Goal: Transaction & Acquisition: Book appointment/travel/reservation

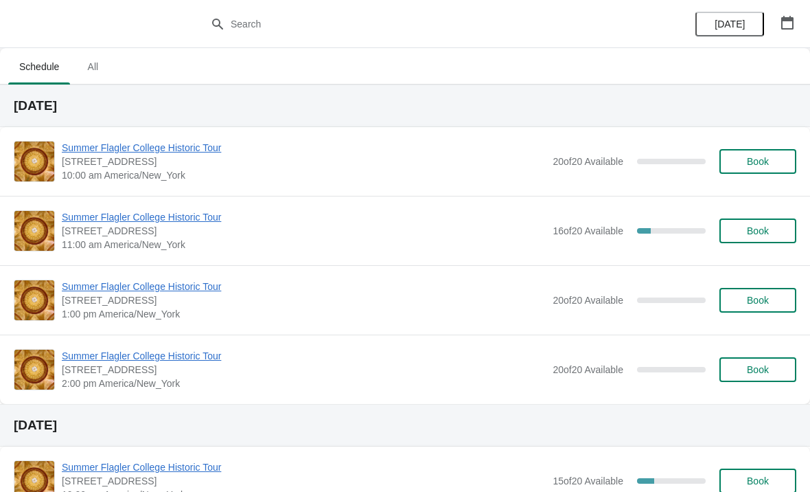
click at [758, 158] on span "Book" at bounding box center [758, 161] width 22 height 11
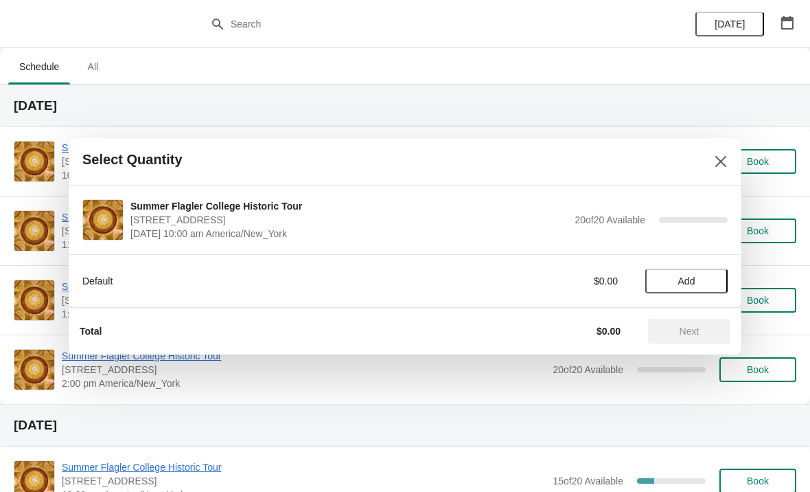
click at [701, 279] on span "Add" at bounding box center [687, 280] width 58 height 11
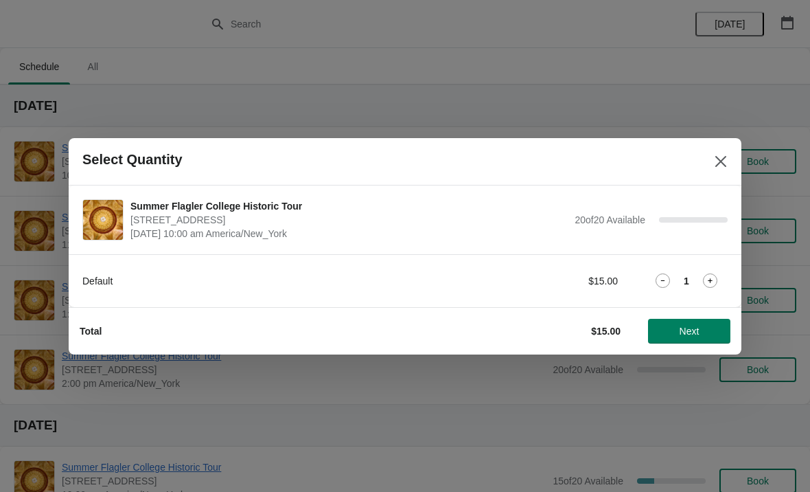
click at [724, 268] on div "Default $15.00 1" at bounding box center [404, 280] width 645 height 25
click at [713, 284] on icon at bounding box center [710, 280] width 14 height 14
click at [689, 339] on button "Next" at bounding box center [689, 331] width 82 height 25
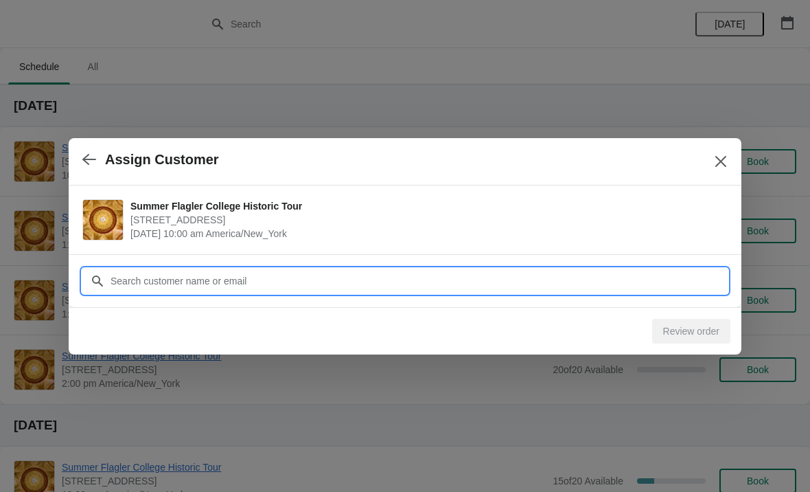
click at [196, 286] on input "Customer" at bounding box center [419, 280] width 618 height 25
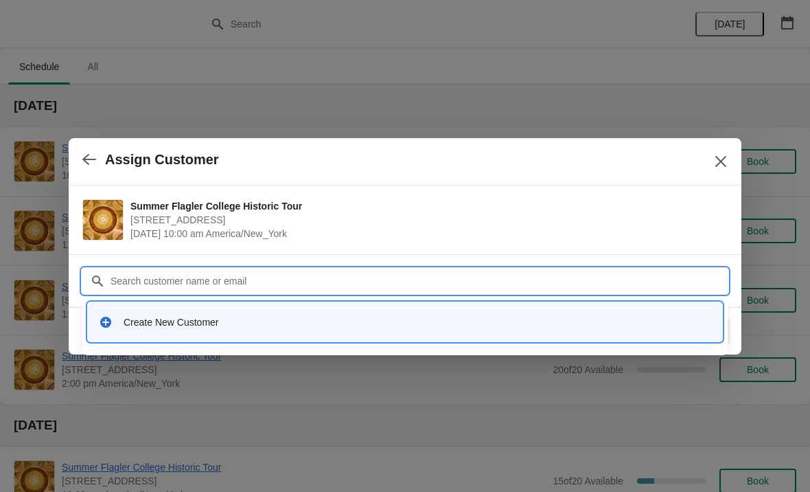
click at [132, 321] on div "Create New Customer" at bounding box center [418, 322] width 588 height 14
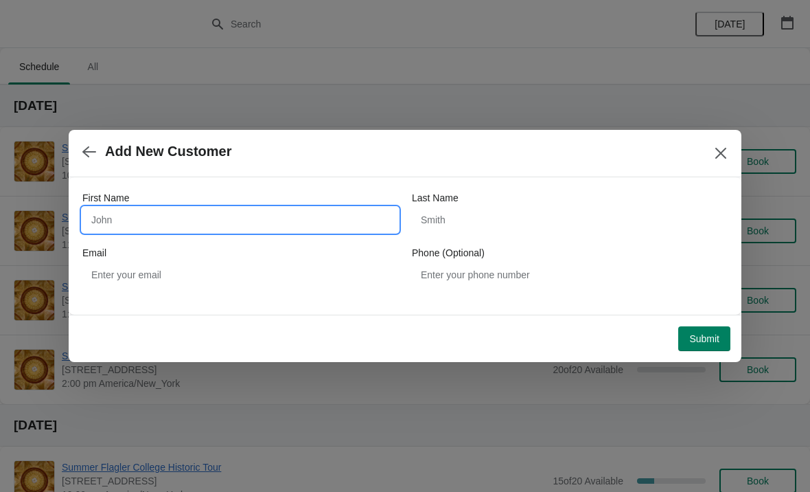
click at [121, 221] on input "First Name" at bounding box center [240, 219] width 316 height 25
type input "Jordan"
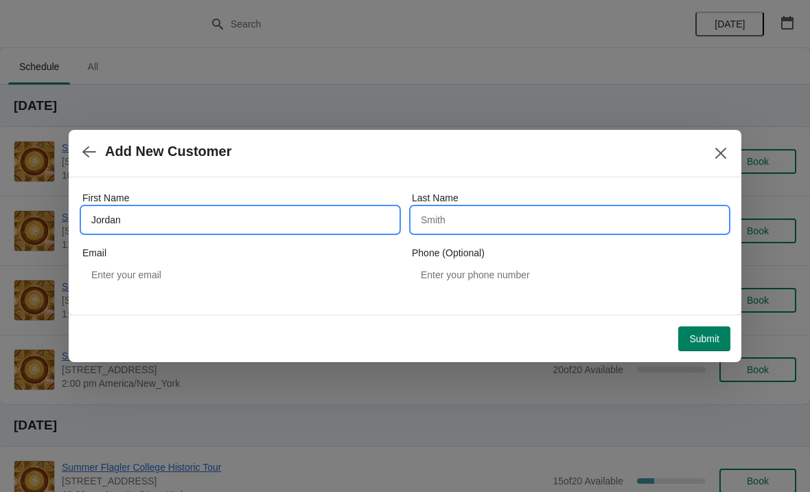
click at [559, 227] on input "Last Name" at bounding box center [570, 219] width 316 height 25
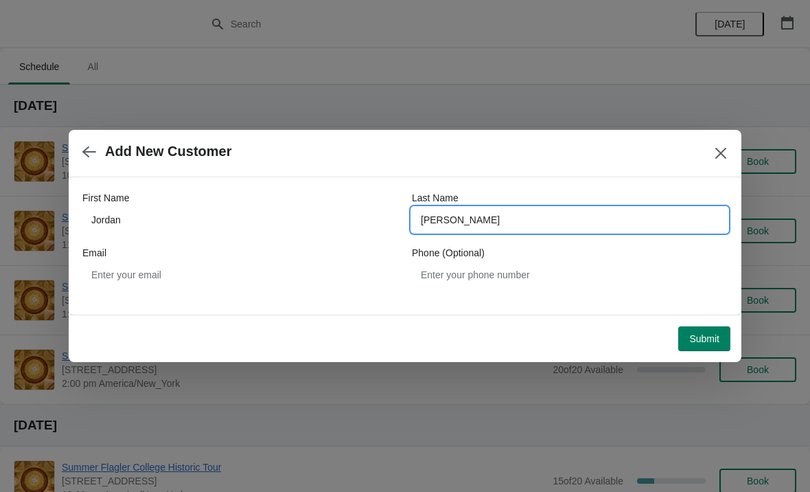
type input "[PERSON_NAME]"
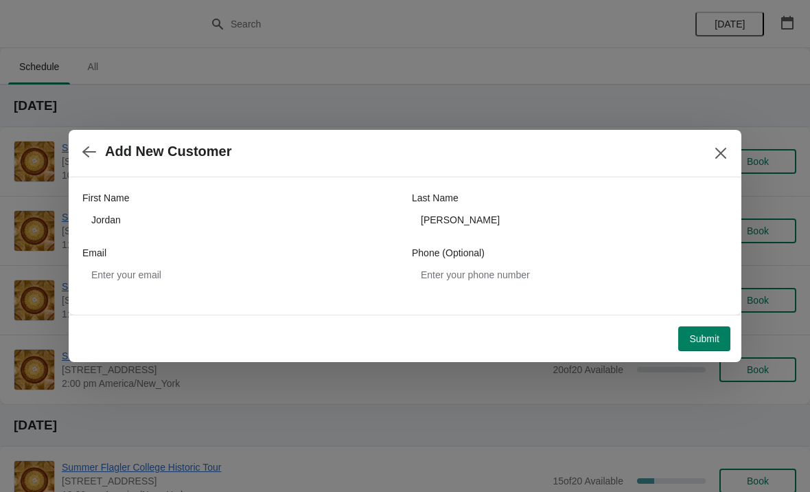
click at [704, 337] on span "Submit" at bounding box center [704, 338] width 30 height 11
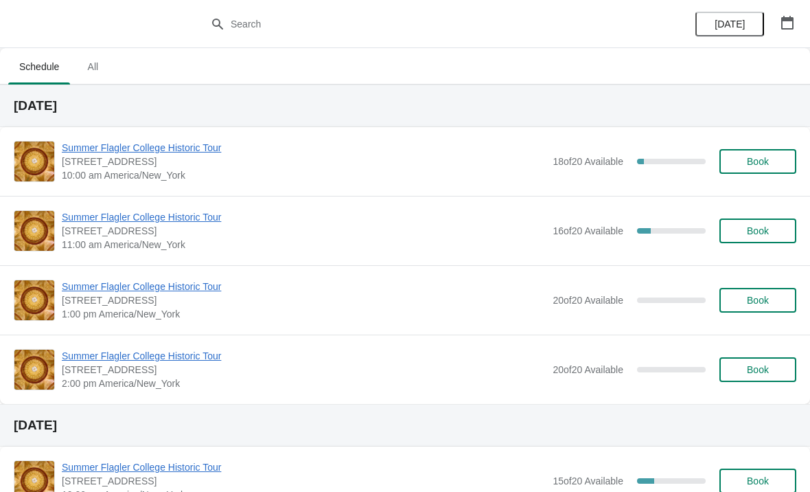
click at [107, 142] on span "Summer Flagler College Historic Tour" at bounding box center [304, 148] width 484 height 14
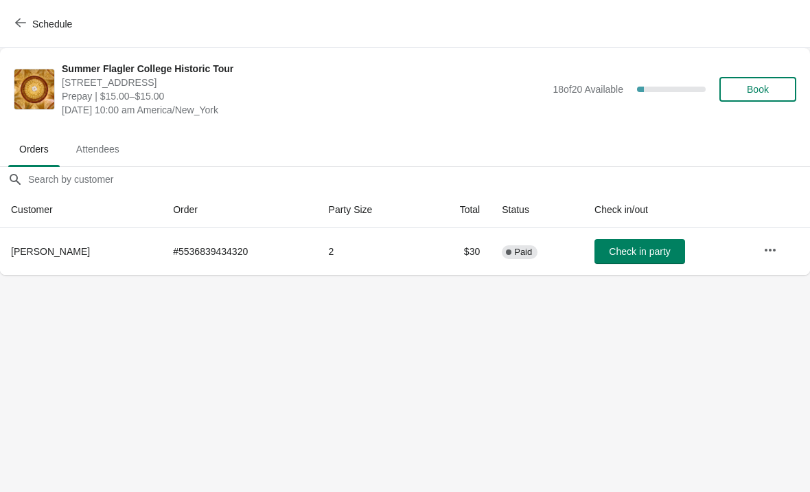
click at [636, 247] on span "Check in party" at bounding box center [639, 251] width 61 height 11
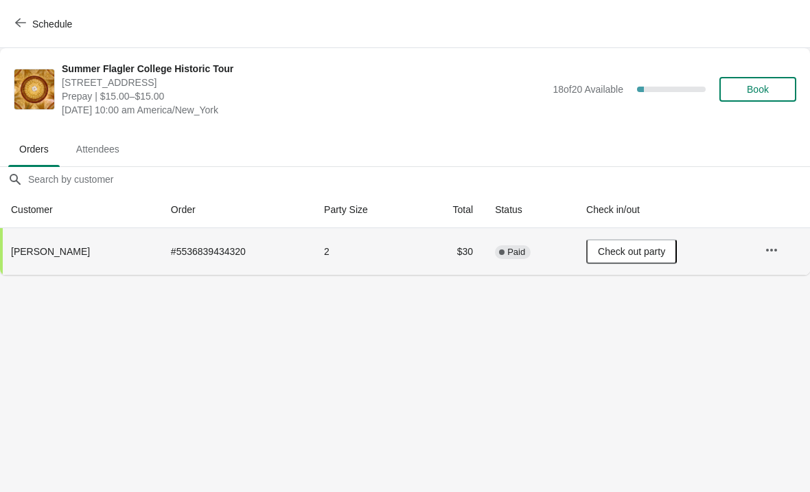
click at [45, 12] on button "Schedule" at bounding box center [45, 24] width 76 height 25
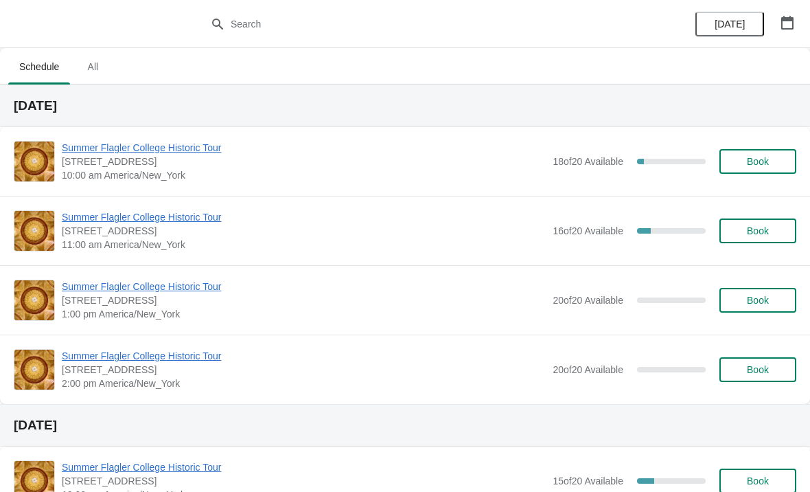
click at [763, 222] on button "Book" at bounding box center [758, 230] width 77 height 25
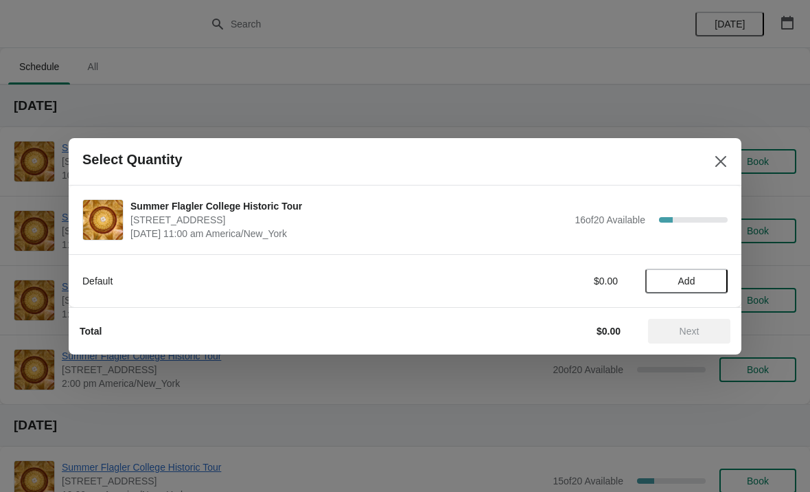
click at [704, 281] on span "Add" at bounding box center [687, 280] width 58 height 11
click at [712, 280] on icon at bounding box center [710, 280] width 5 height 5
click at [689, 329] on span "Next" at bounding box center [690, 330] width 20 height 11
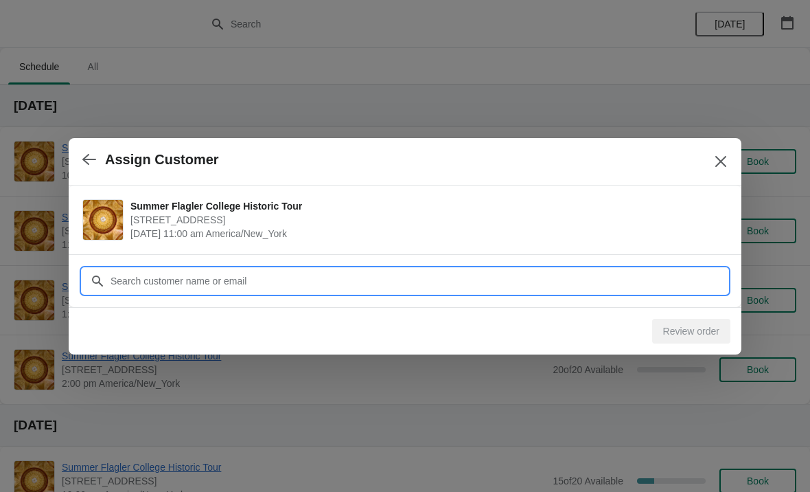
click at [699, 281] on input "Customer" at bounding box center [419, 280] width 618 height 25
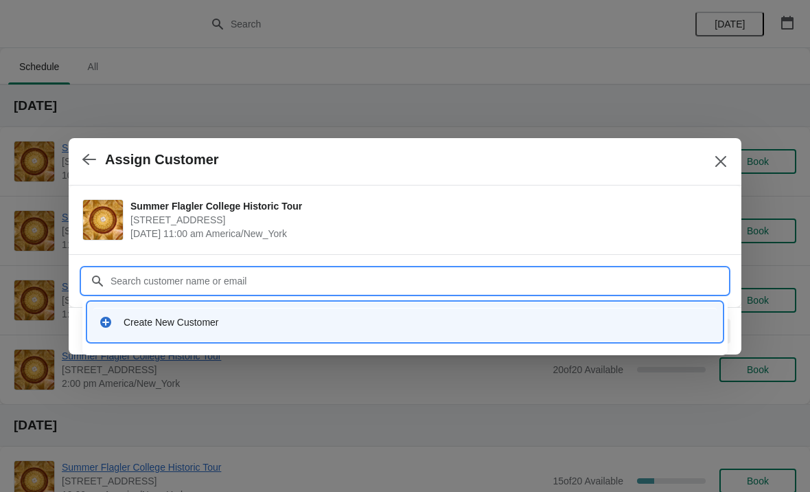
click at [321, 324] on div "Create New Customer" at bounding box center [418, 322] width 588 height 14
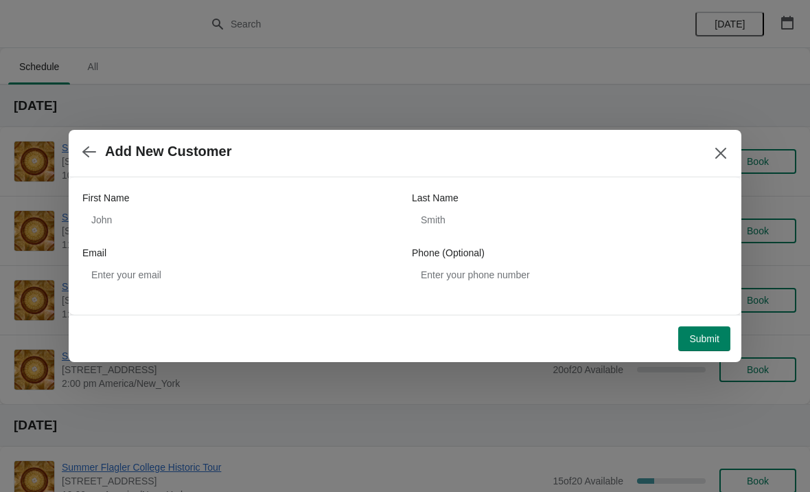
click at [189, 203] on div "First Name" at bounding box center [240, 198] width 316 height 14
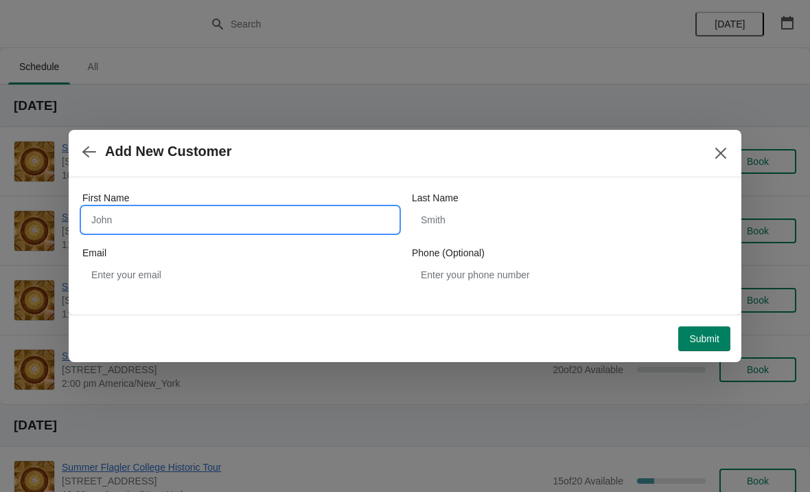
click at [202, 218] on input "First Name" at bounding box center [240, 219] width 316 height 25
type input "Greg"
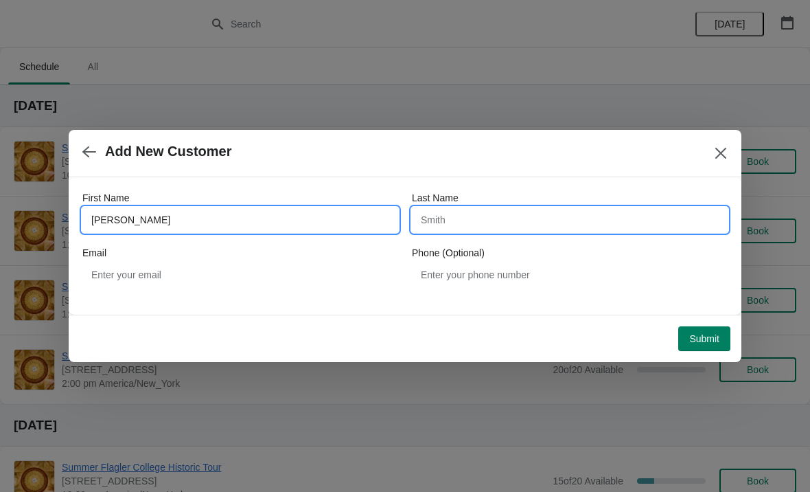
click at [571, 212] on input "Last Name" at bounding box center [570, 219] width 316 height 25
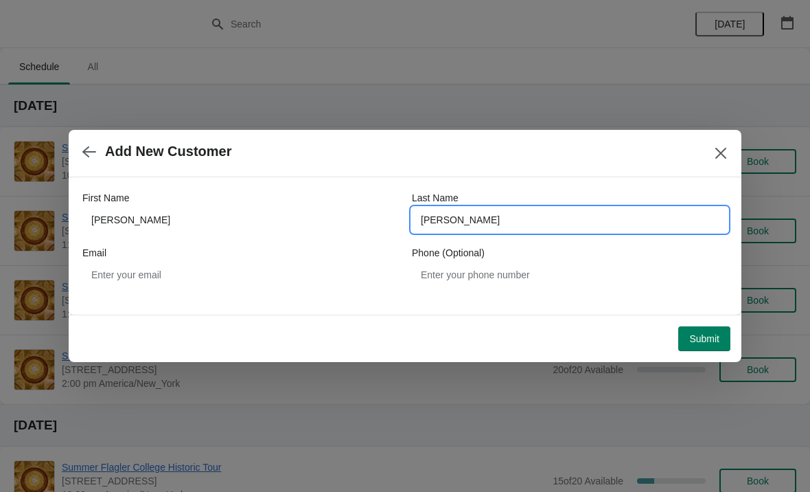
click at [520, 218] on input "Williams" at bounding box center [570, 219] width 316 height 25
type input "Y"
type input "Williamsy"
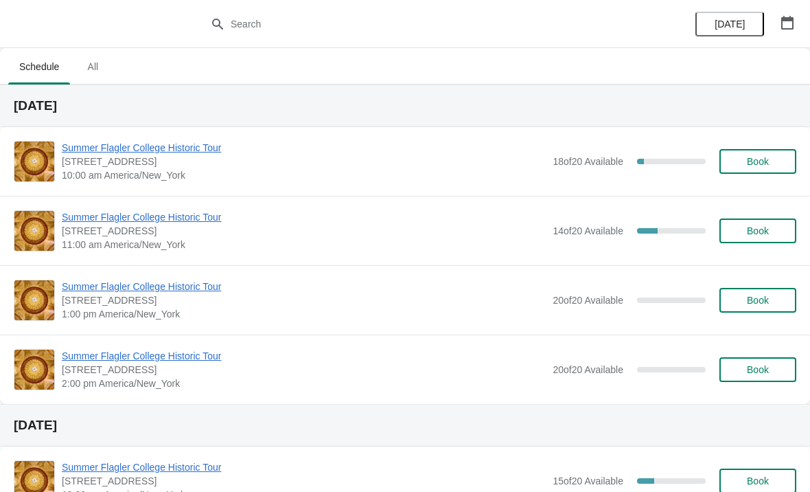
click at [123, 218] on span "Summer Flagler College Historic Tour" at bounding box center [304, 217] width 484 height 14
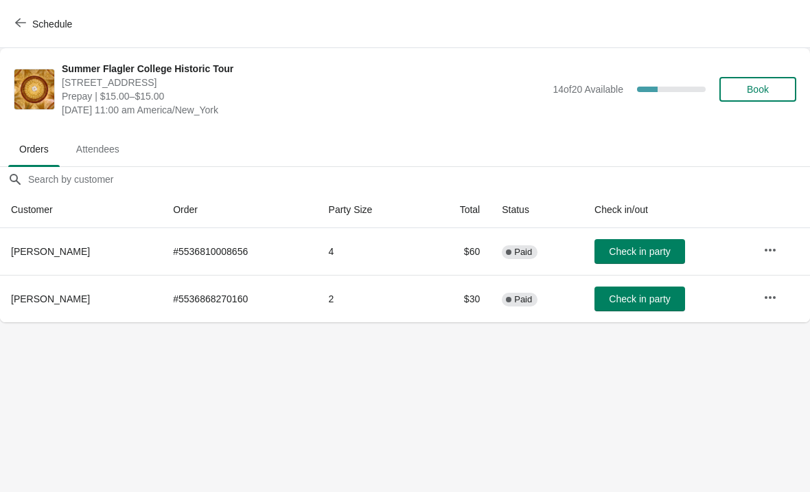
click at [645, 304] on span "Check in party" at bounding box center [639, 298] width 61 height 11
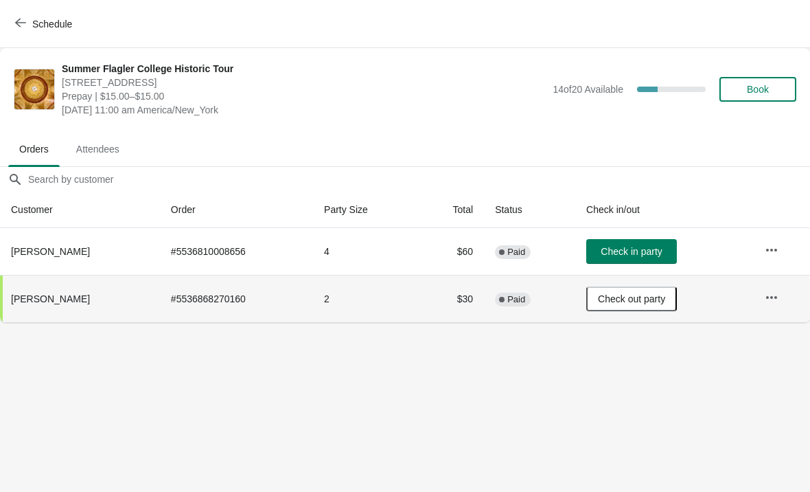
click at [775, 91] on span "Book" at bounding box center [758, 89] width 52 height 11
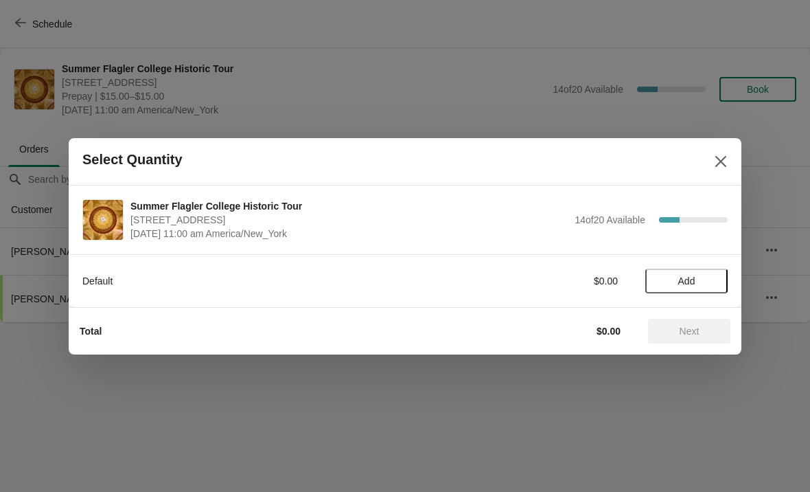
click at [700, 284] on span "Add" at bounding box center [687, 280] width 58 height 11
click at [717, 274] on icon at bounding box center [710, 280] width 14 height 14
click at [704, 329] on span "Next" at bounding box center [689, 330] width 60 height 11
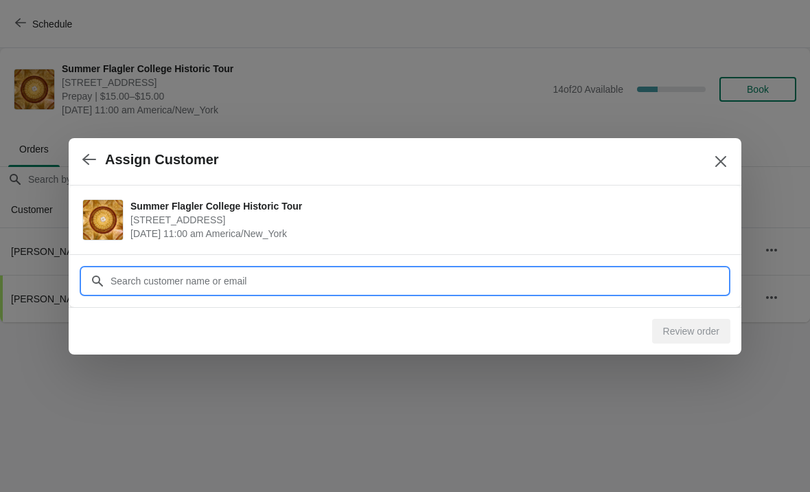
click at [407, 268] on input "Customer" at bounding box center [419, 280] width 618 height 25
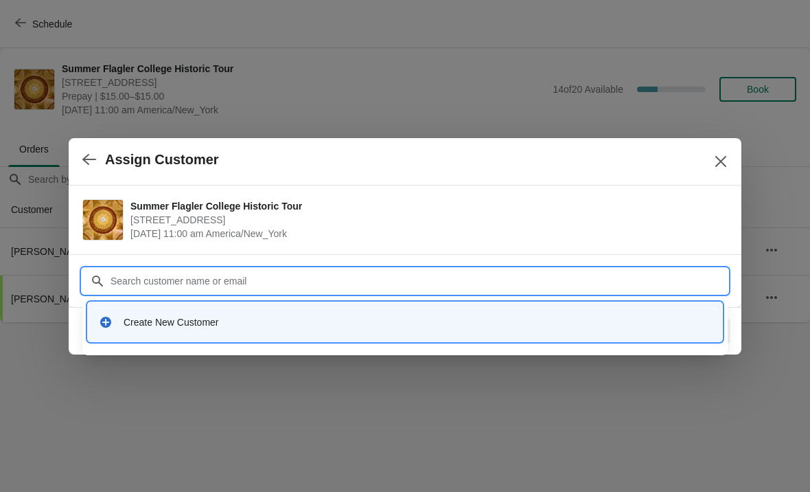
click at [301, 313] on div "Create New Customer" at bounding box center [405, 322] width 624 height 28
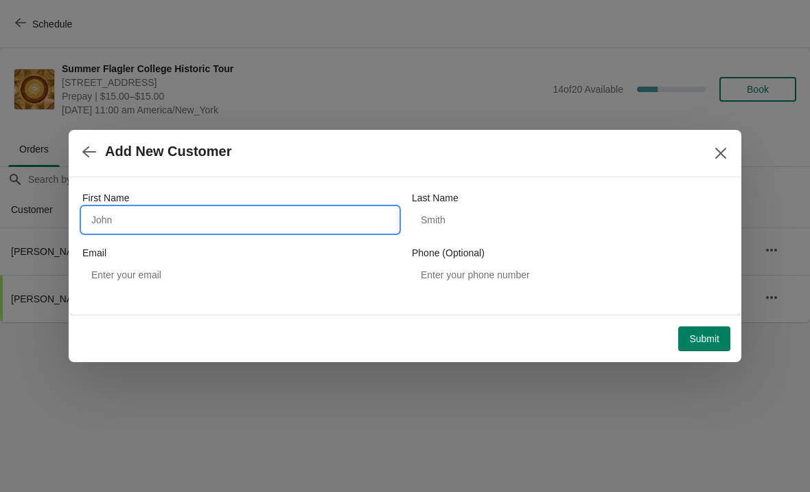
click at [192, 222] on input "First Name" at bounding box center [240, 219] width 316 height 25
type input "Devin"
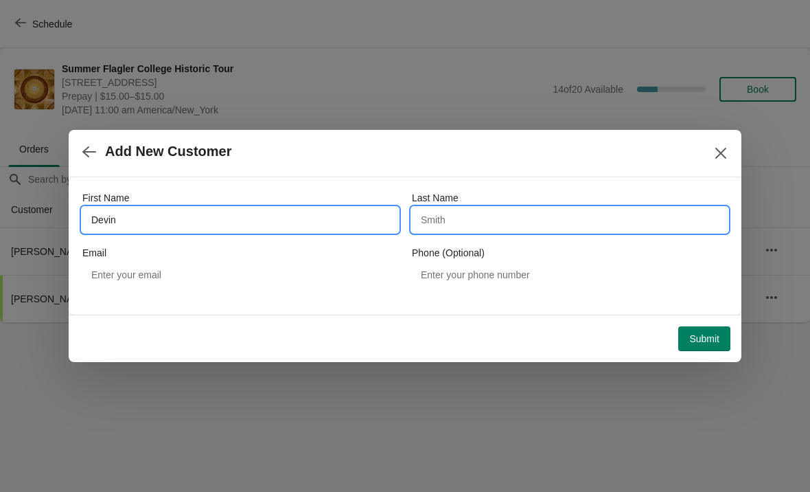
click at [571, 223] on input "Last Name" at bounding box center [570, 219] width 316 height 25
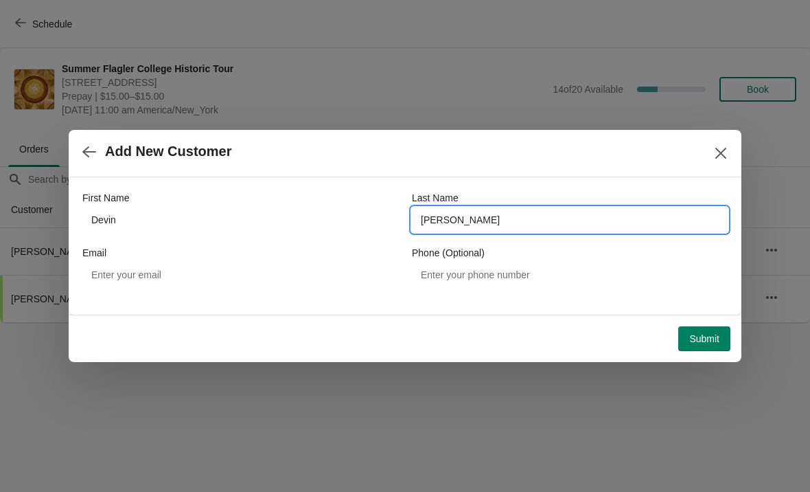
type input "Moose"
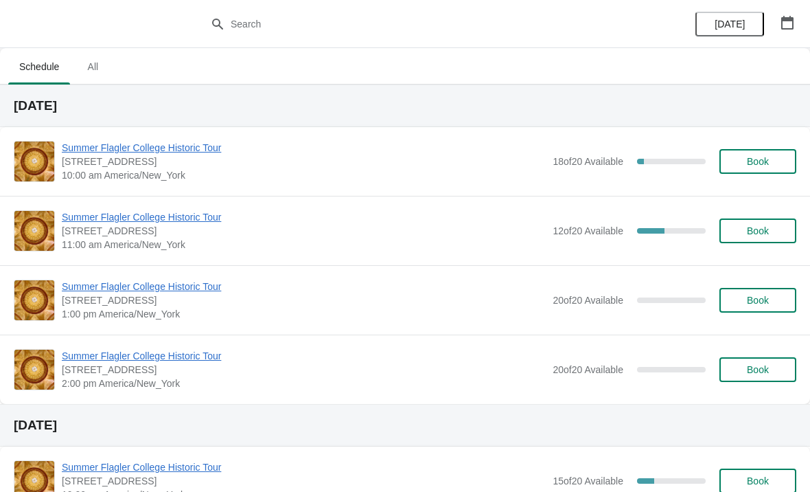
click at [168, 222] on span "Summer Flagler College Historic Tour" at bounding box center [304, 217] width 484 height 14
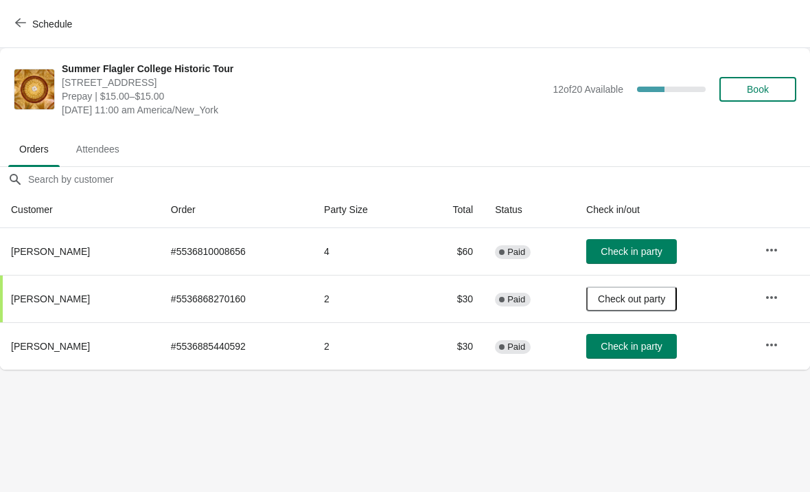
click at [659, 347] on span "Check in party" at bounding box center [631, 346] width 61 height 11
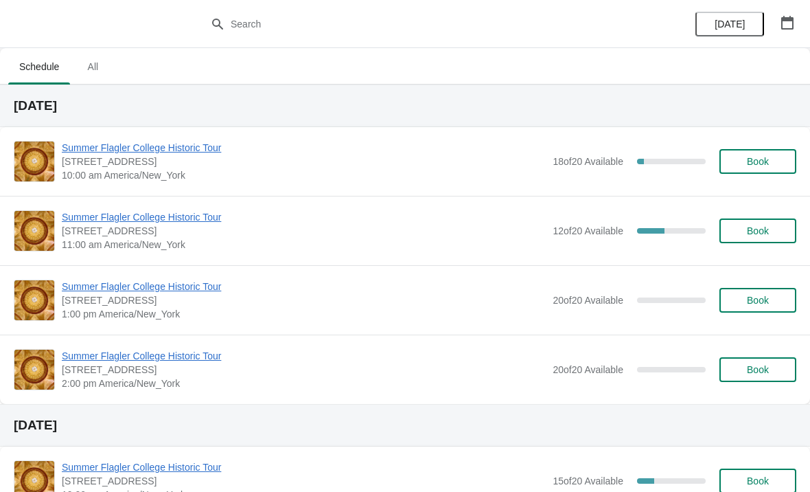
click at [143, 219] on span "Summer Flagler College Historic Tour" at bounding box center [304, 217] width 484 height 14
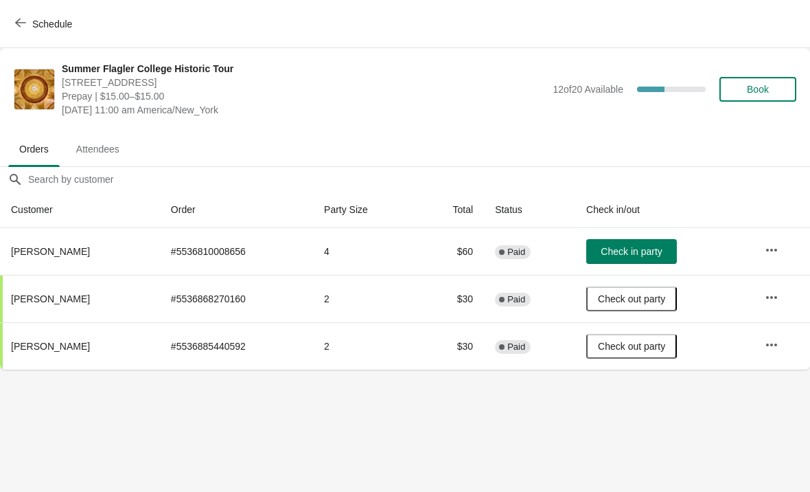
click at [786, 88] on button "Book" at bounding box center [758, 89] width 77 height 25
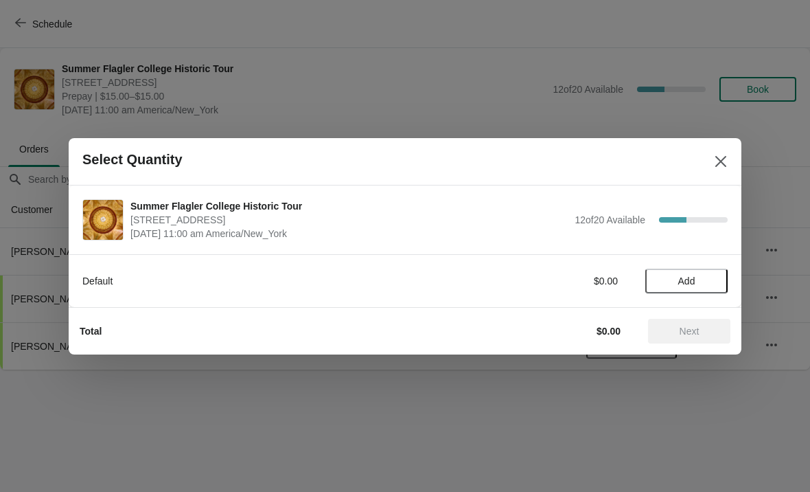
click at [706, 273] on button "Add" at bounding box center [686, 280] width 82 height 25
click at [716, 274] on icon at bounding box center [710, 280] width 14 height 14
click at [687, 331] on span "Next" at bounding box center [690, 330] width 20 height 11
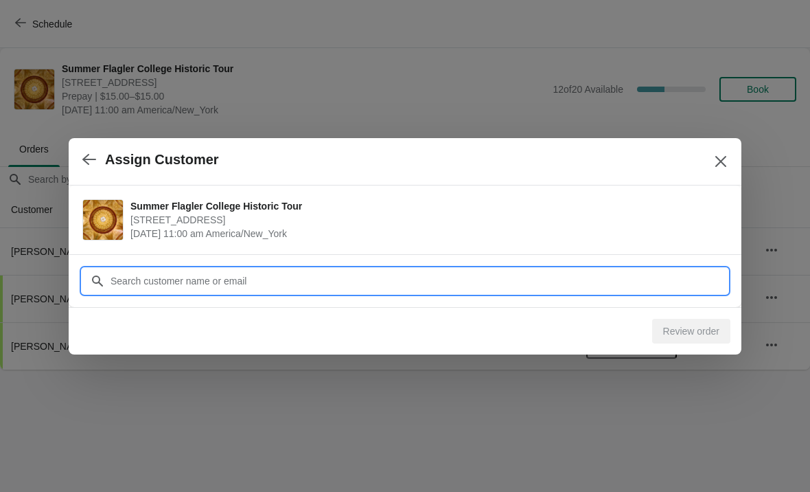
click at [408, 271] on input "Customer" at bounding box center [419, 280] width 618 height 25
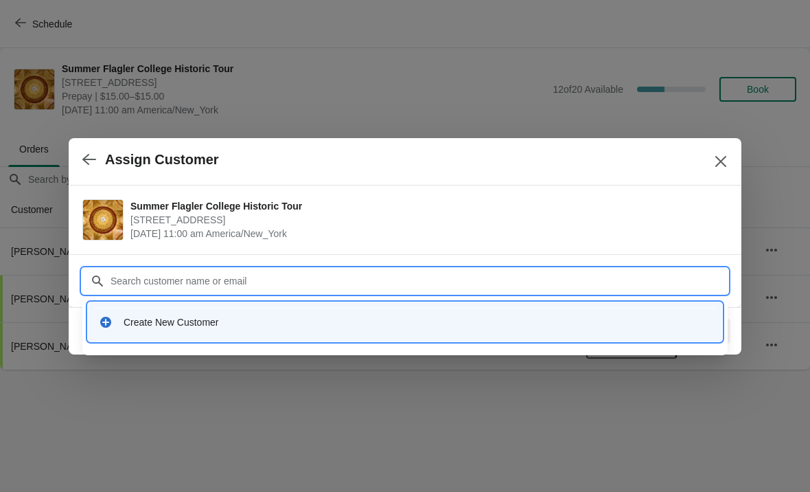
click at [281, 336] on div "Create New Customer" at bounding box center [405, 321] width 634 height 39
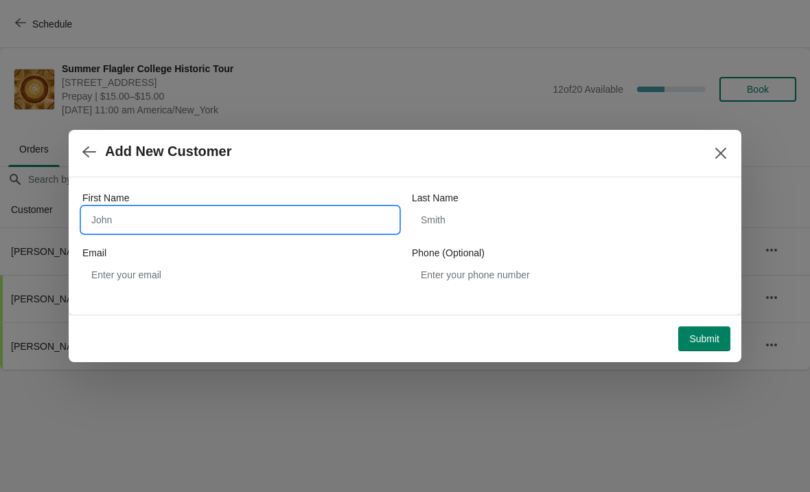
click at [203, 216] on input "First Name" at bounding box center [240, 219] width 316 height 25
type input "David"
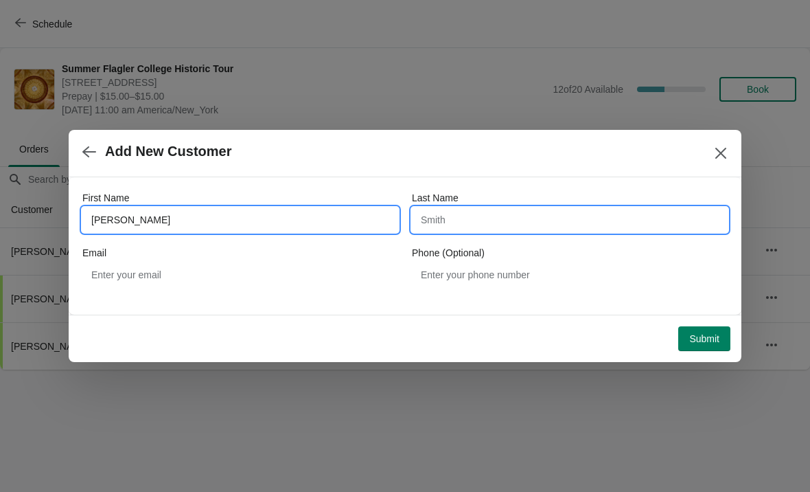
click at [580, 216] on input "Last Name" at bounding box center [570, 219] width 316 height 25
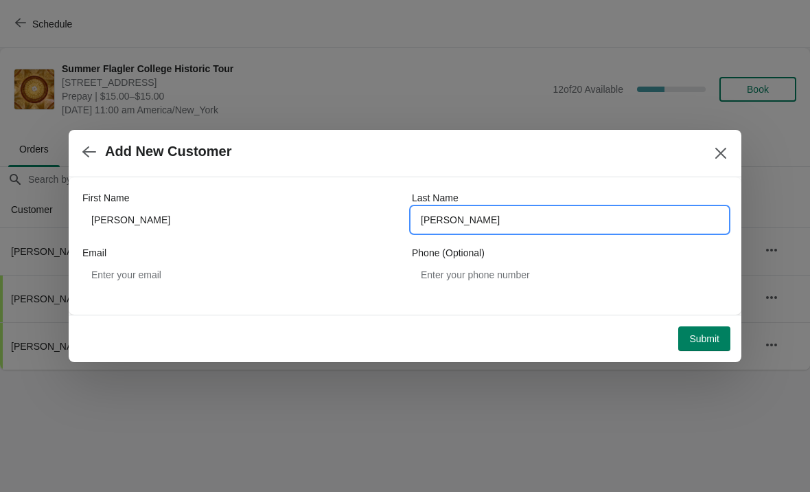
type input "McFadden"
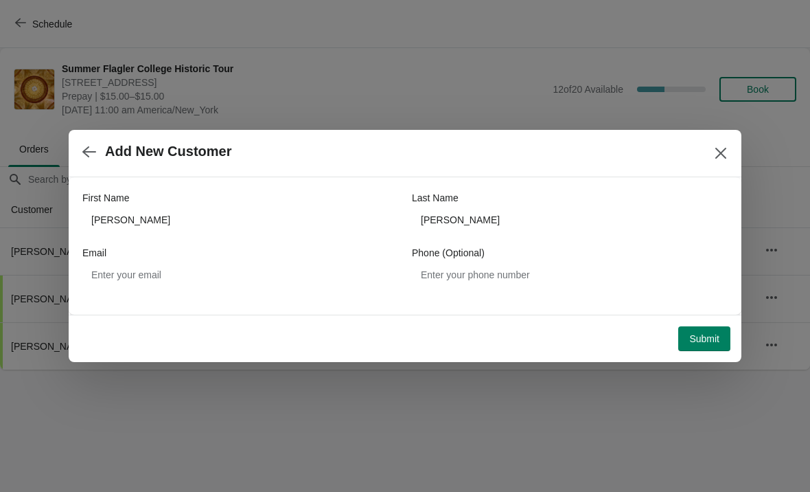
click at [703, 343] on span "Submit" at bounding box center [704, 338] width 30 height 11
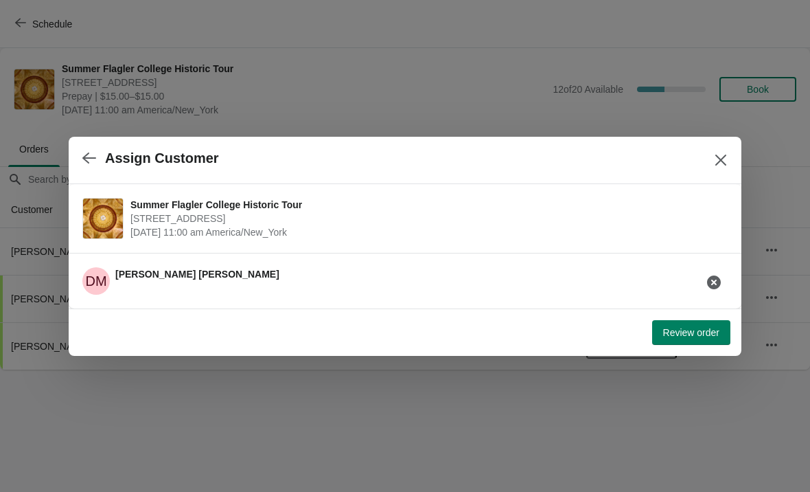
click at [700, 328] on span "Review order" at bounding box center [691, 332] width 56 height 11
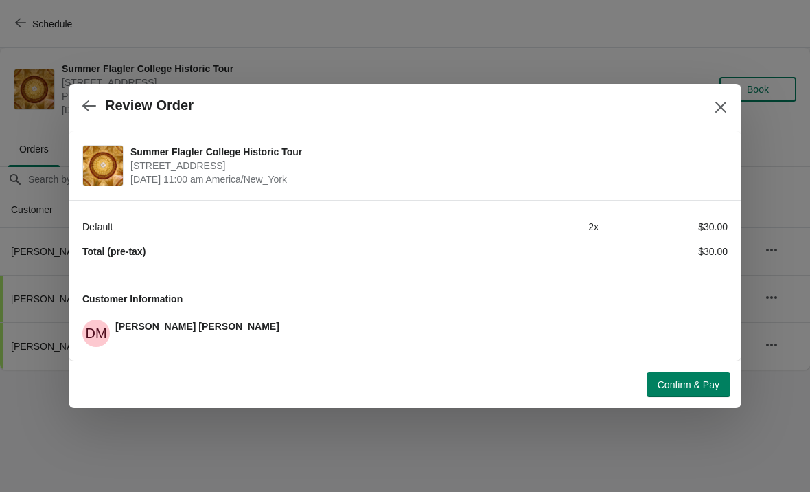
click at [719, 378] on button "Confirm & Pay" at bounding box center [689, 384] width 84 height 25
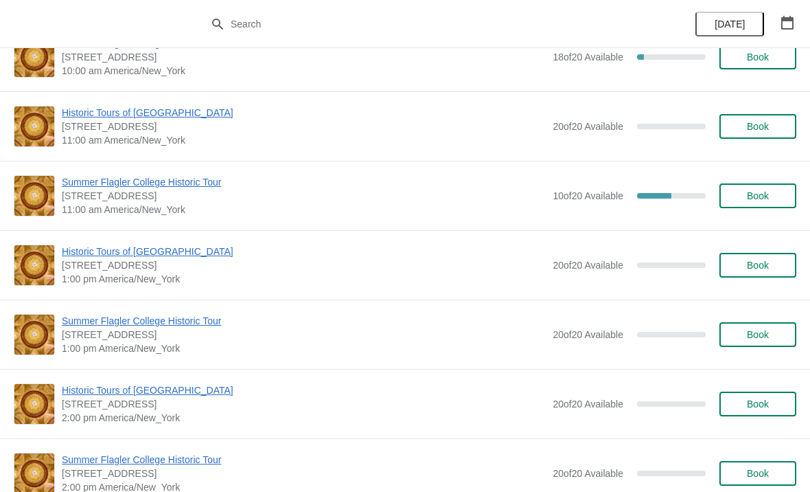
scroll to position [176, 0]
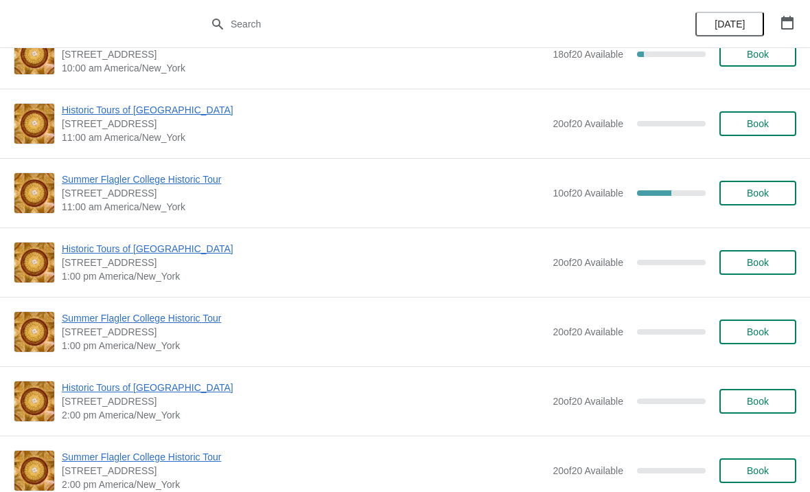
click at [189, 178] on span "Summer Flagler College Historic Tour" at bounding box center [304, 179] width 484 height 14
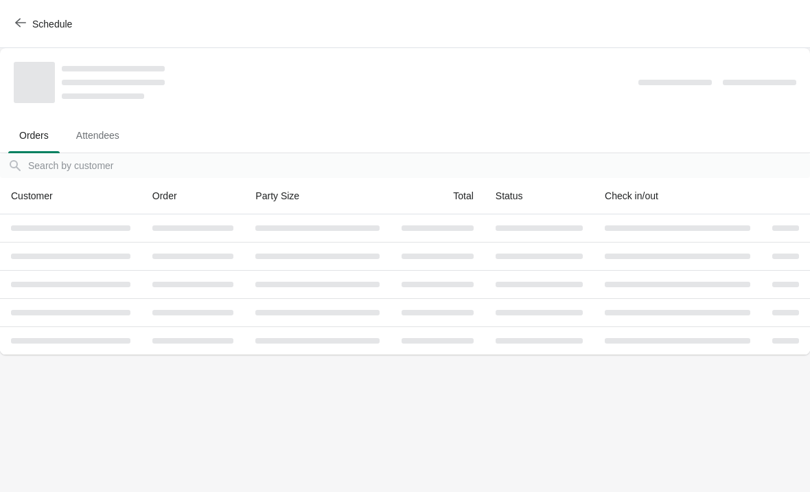
scroll to position [0, 0]
